Goal: Information Seeking & Learning: Learn about a topic

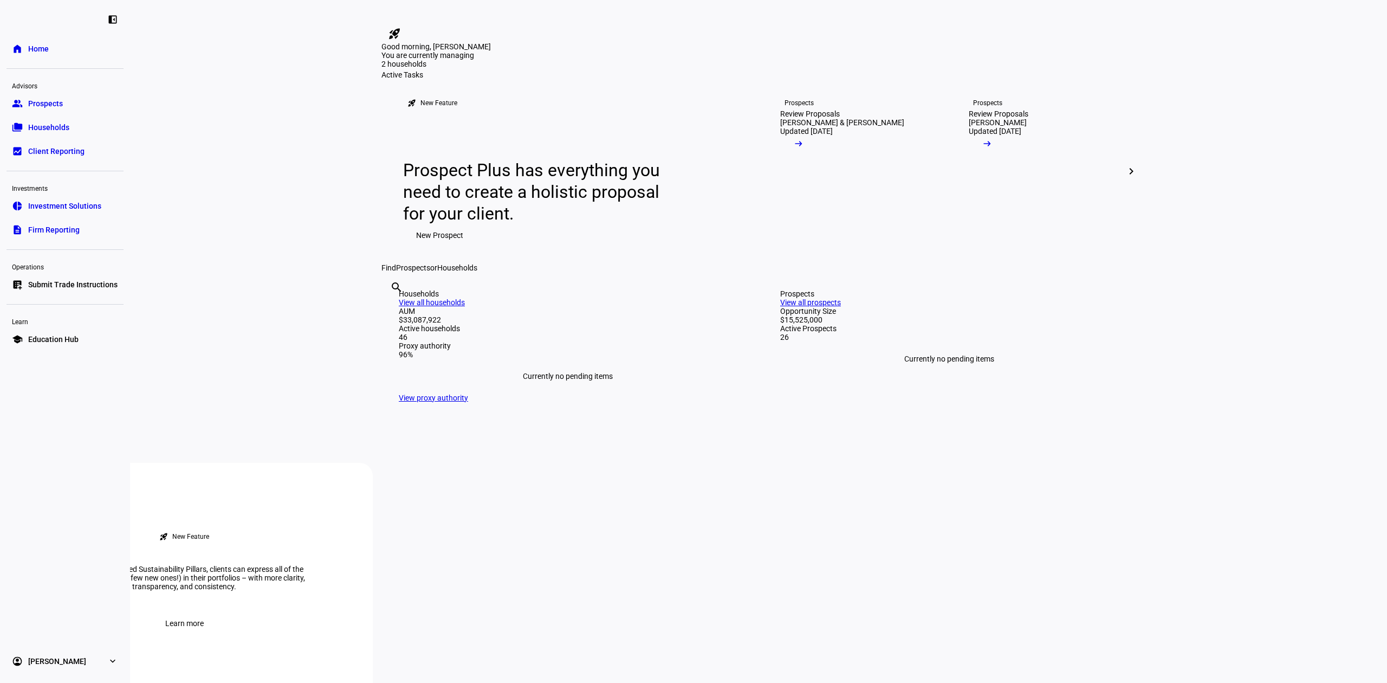
click at [60, 109] on link "group Prospects" at bounding box center [65, 104] width 117 height 22
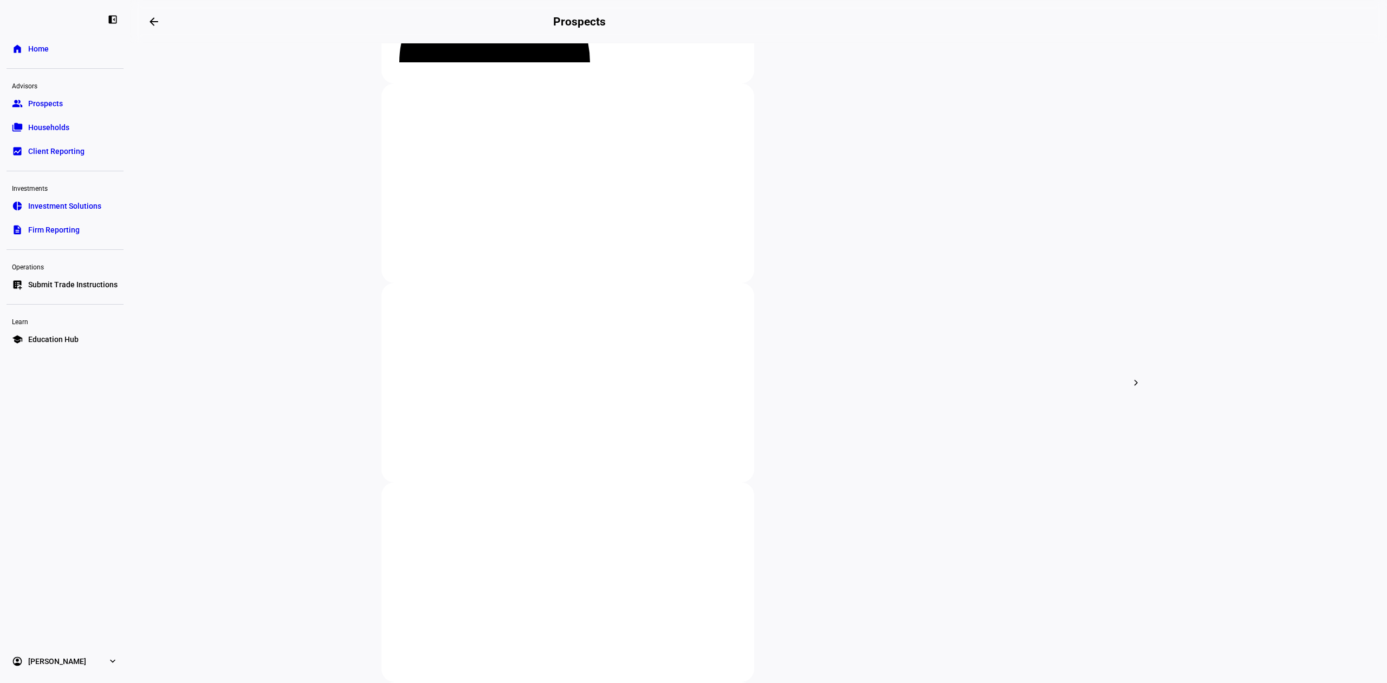
scroll to position [289, 0]
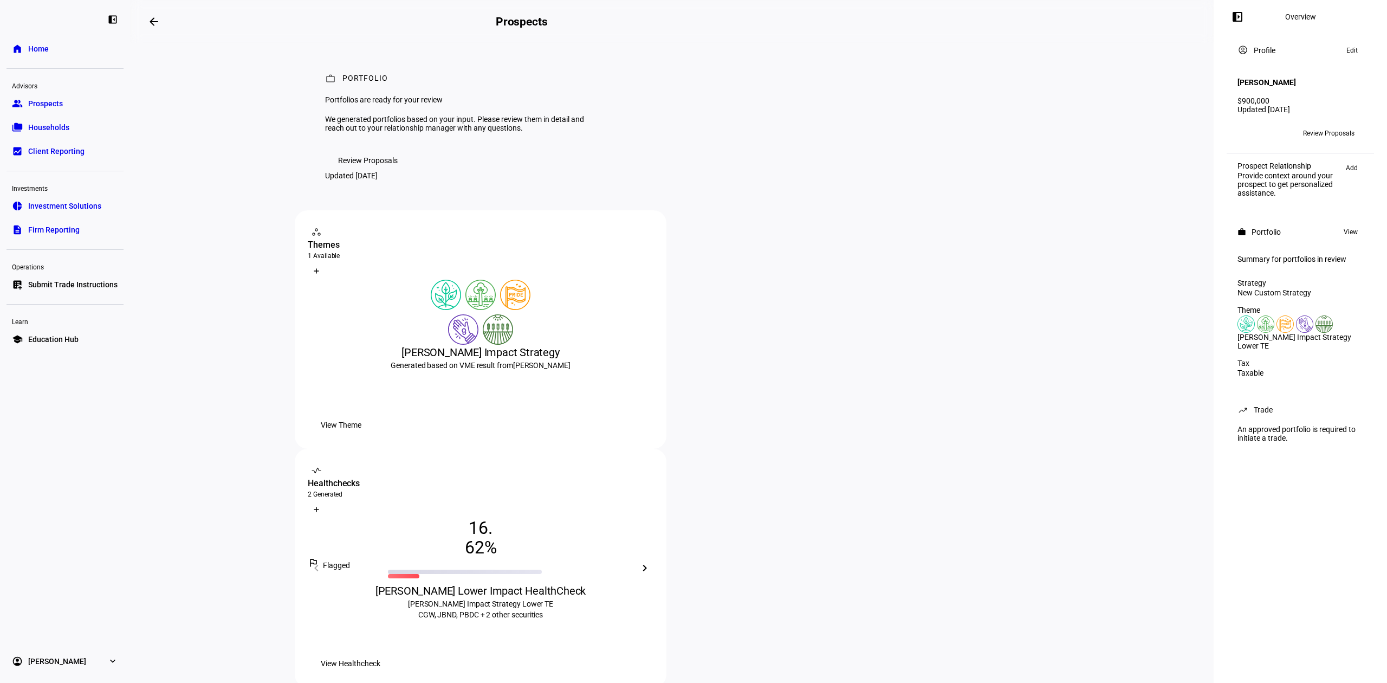
click at [480, 414] on div "[PERSON_NAME] Impact Strategy Generated based on VME result from [PERSON_NAME]" at bounding box center [481, 379] width 346 height 69
click at [361, 436] on span "View Theme" at bounding box center [341, 425] width 41 height 22
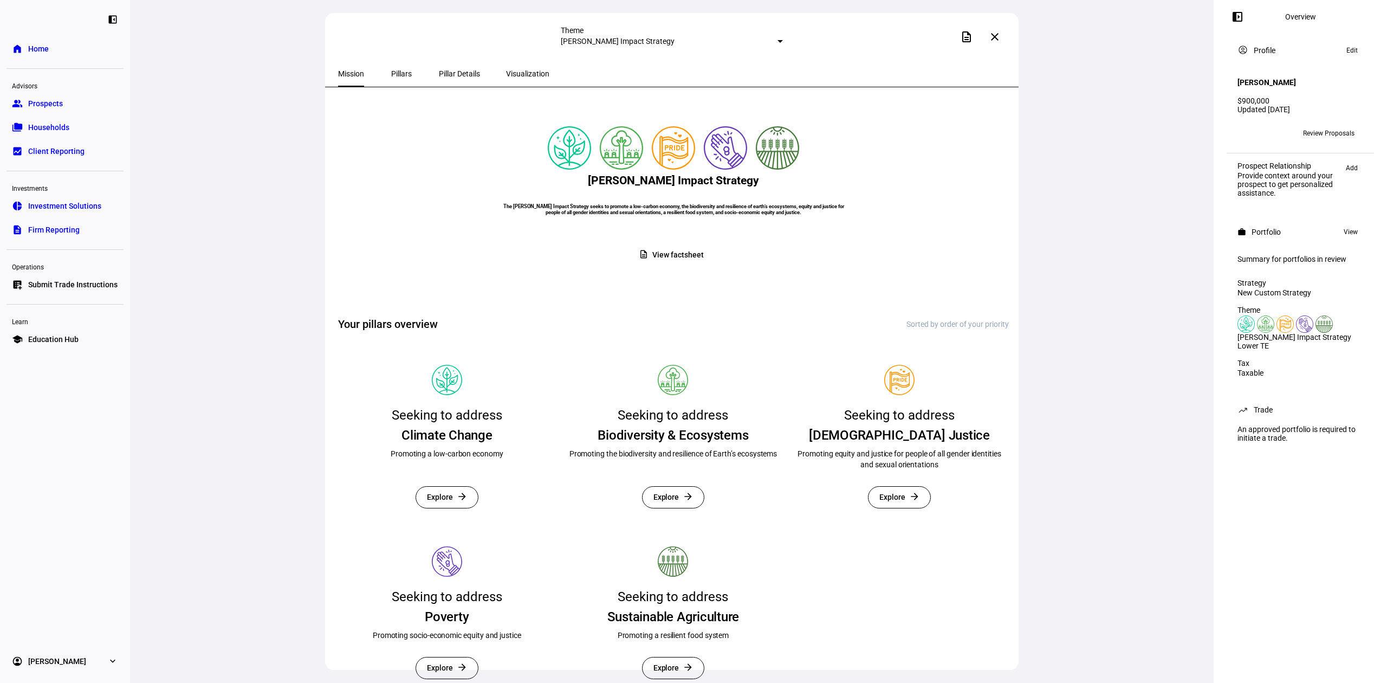
click at [990, 37] on span at bounding box center [995, 37] width 26 height 26
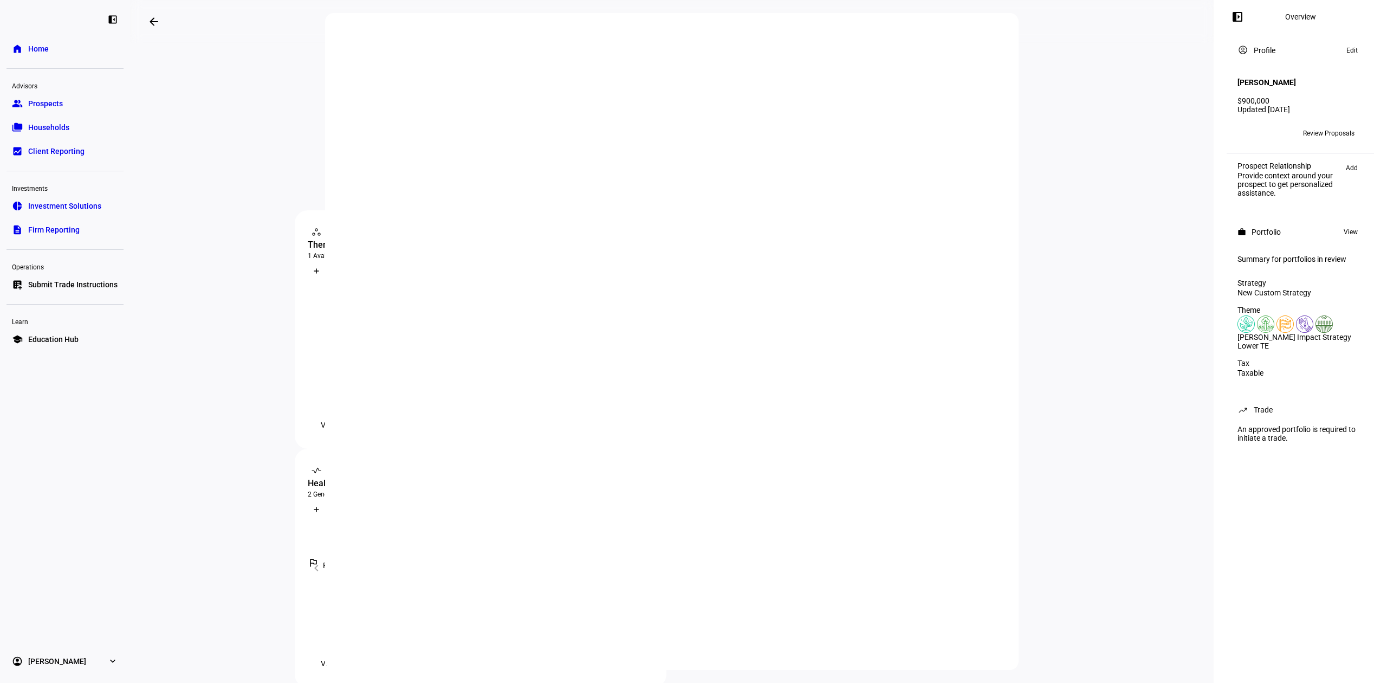
click at [1309, 125] on span "Review Proposals" at bounding box center [1328, 133] width 51 height 17
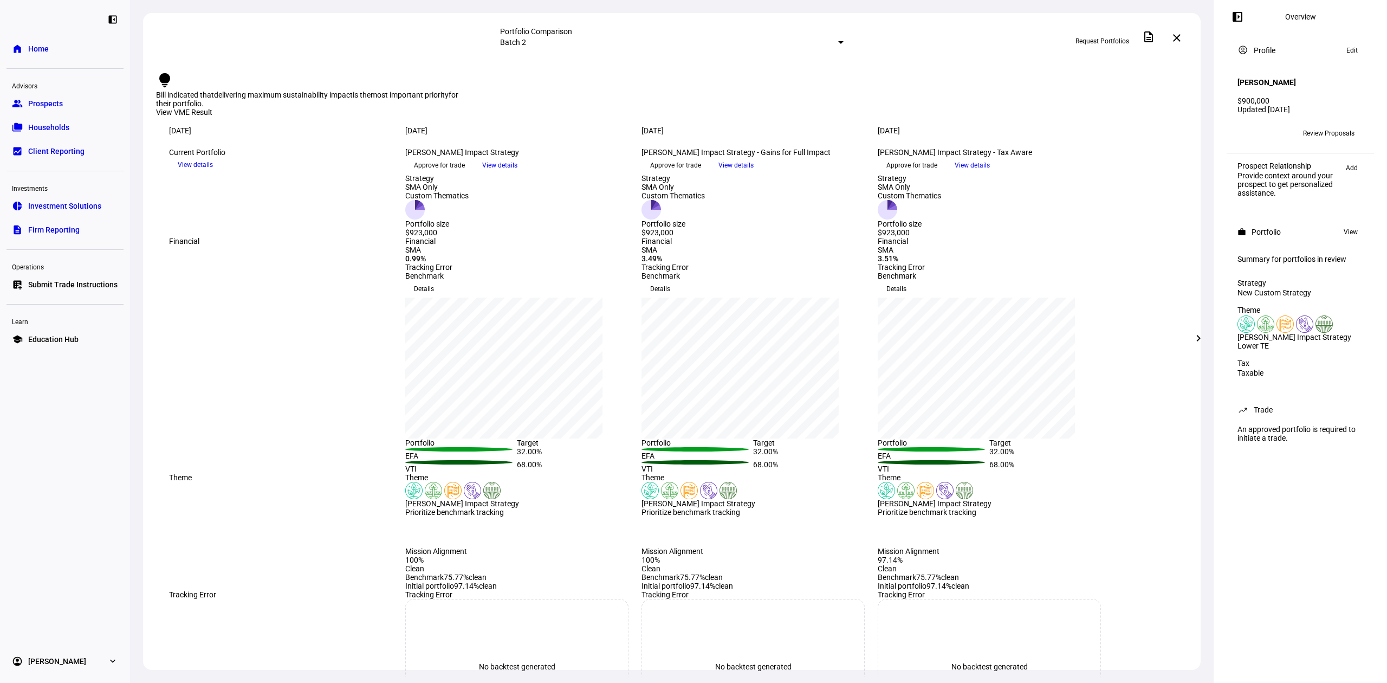
click at [1186, 37] on span at bounding box center [1177, 38] width 26 height 26
